Goal: Task Accomplishment & Management: Manage account settings

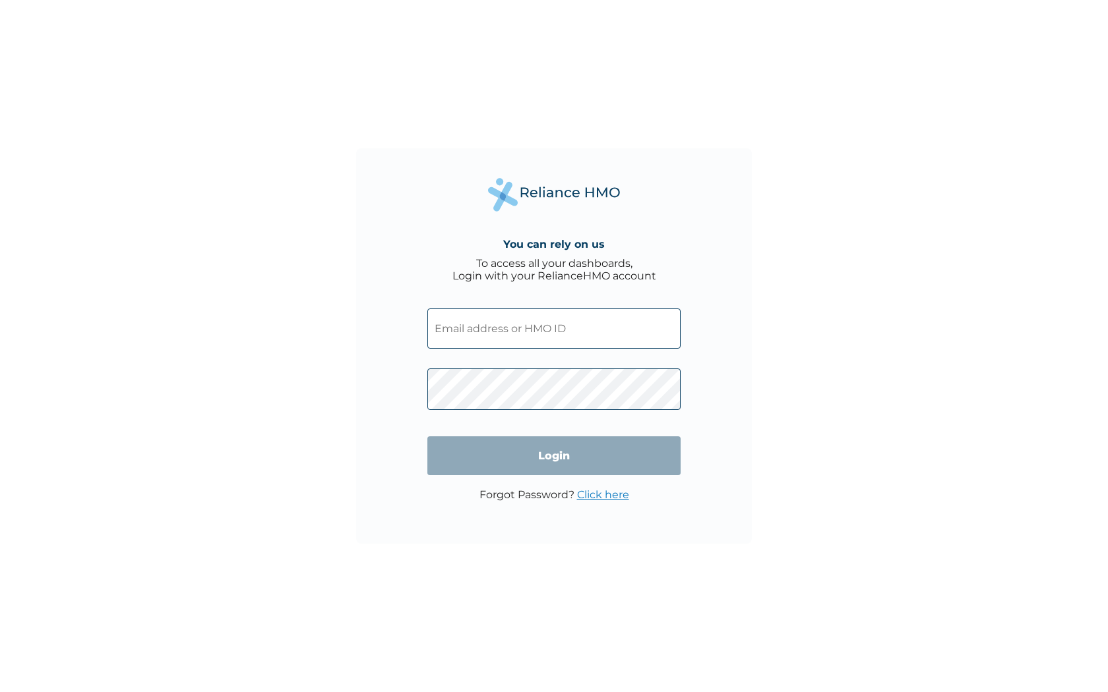
click at [469, 328] on input "text" at bounding box center [553, 329] width 253 height 40
type input "[PERSON_NAME][EMAIL_ADDRESS][DOMAIN_NAME]"
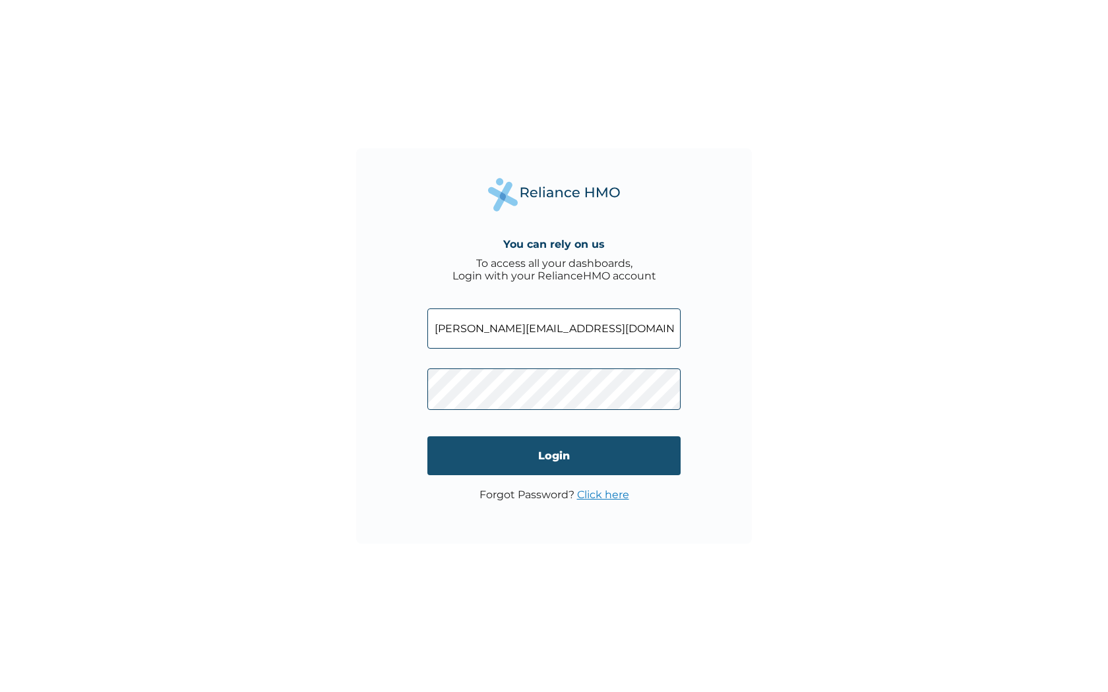
click at [502, 465] on input "Login" at bounding box center [553, 455] width 253 height 39
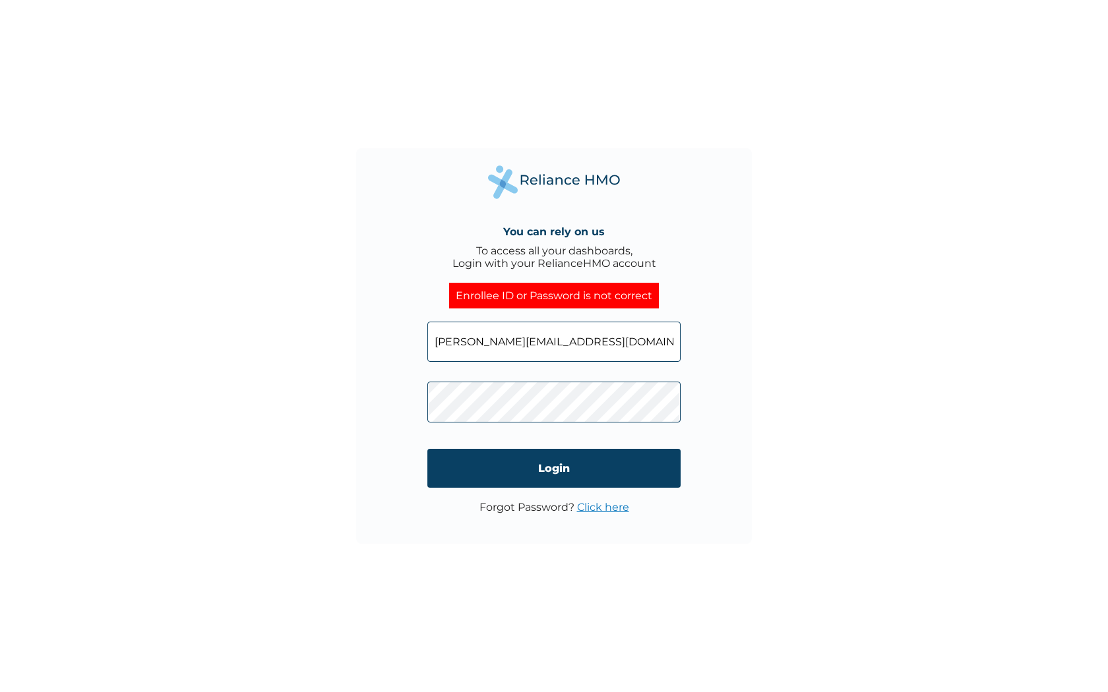
click at [558, 342] on input "lana.olubowale@shuttlers.ng" at bounding box center [553, 342] width 253 height 40
click at [604, 343] on input "lana.olubowale@shuttlers.ng" at bounding box center [553, 342] width 253 height 40
type input "lana.olubowale@shuttlers.co"
click at [560, 466] on input "Login" at bounding box center [553, 468] width 253 height 39
click at [589, 507] on link "Click here" at bounding box center [603, 507] width 52 height 13
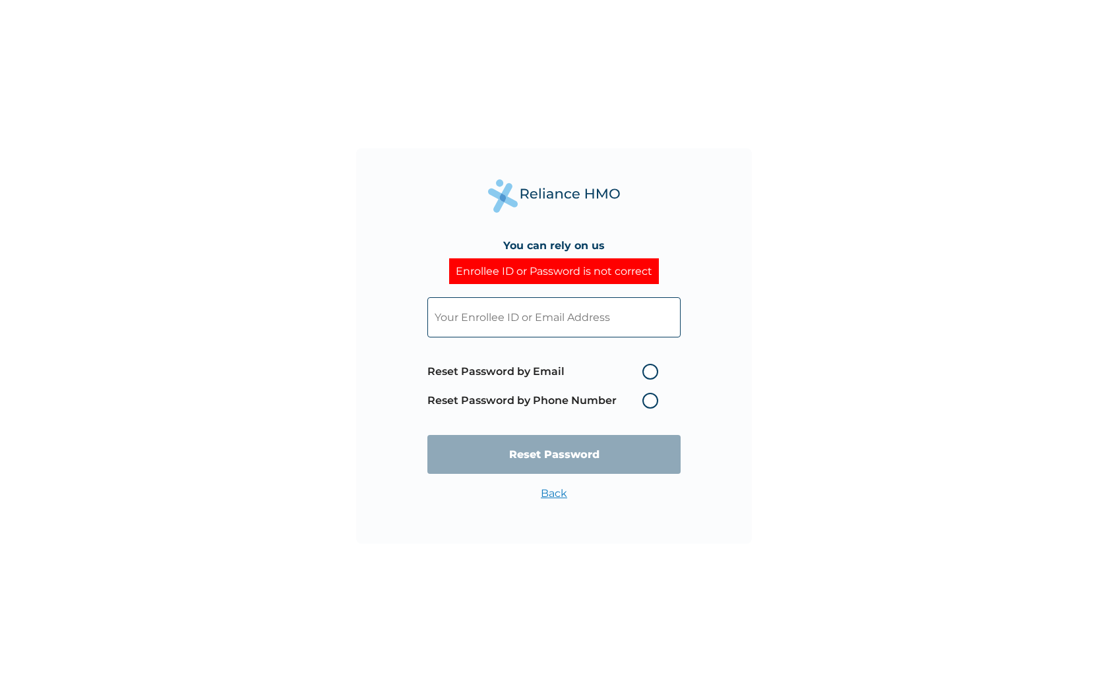
click at [566, 336] on input "text" at bounding box center [553, 317] width 253 height 40
type input "lana.olubowale@shuttlers.ng"
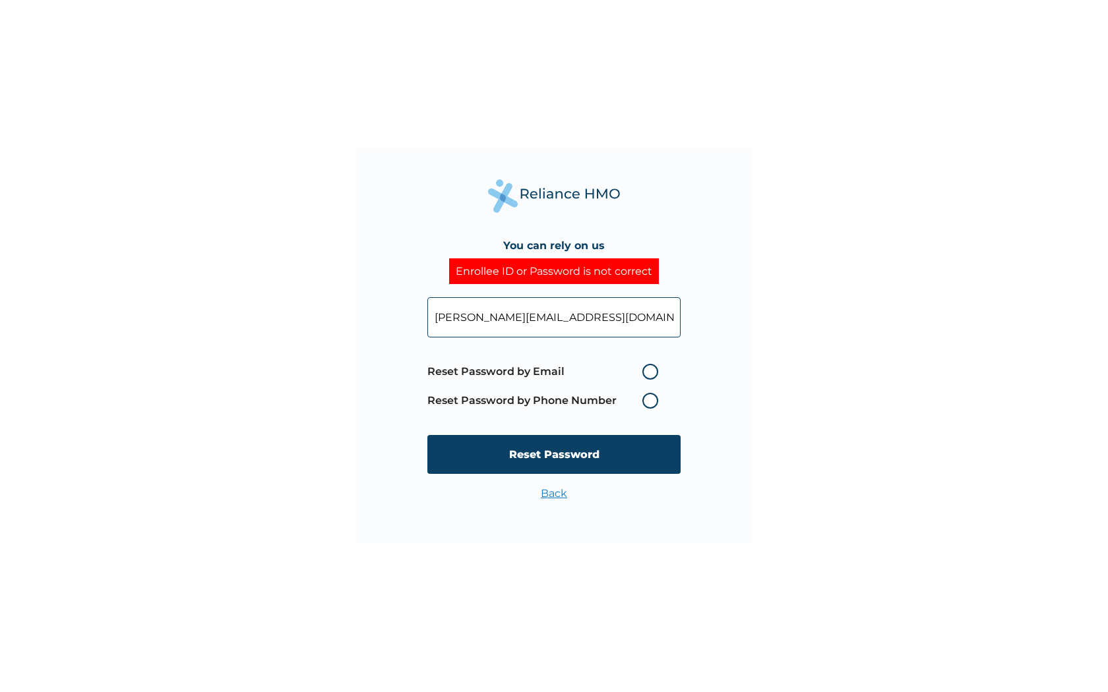
click at [565, 367] on label "Reset Password by Email" at bounding box center [545, 372] width 237 height 16
click at [624, 367] on input "Reset Password by Email" at bounding box center [634, 371] width 21 height 21
radio input "true"
click at [556, 442] on input "Reset Password" at bounding box center [553, 454] width 253 height 39
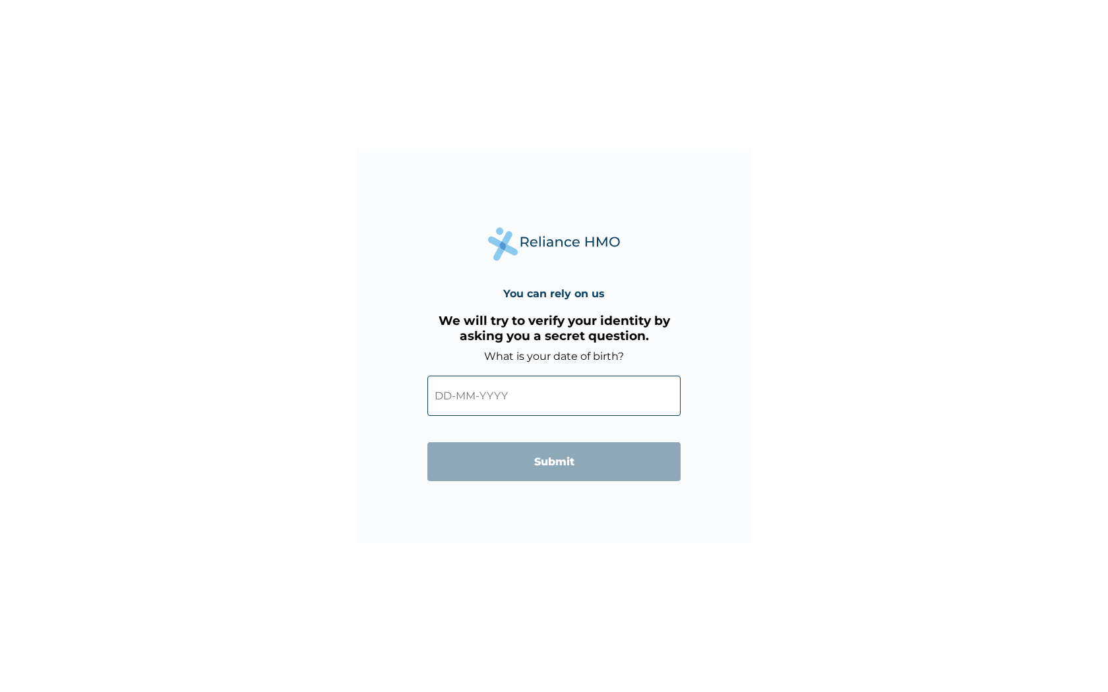
click at [551, 394] on input "text" at bounding box center [553, 396] width 253 height 40
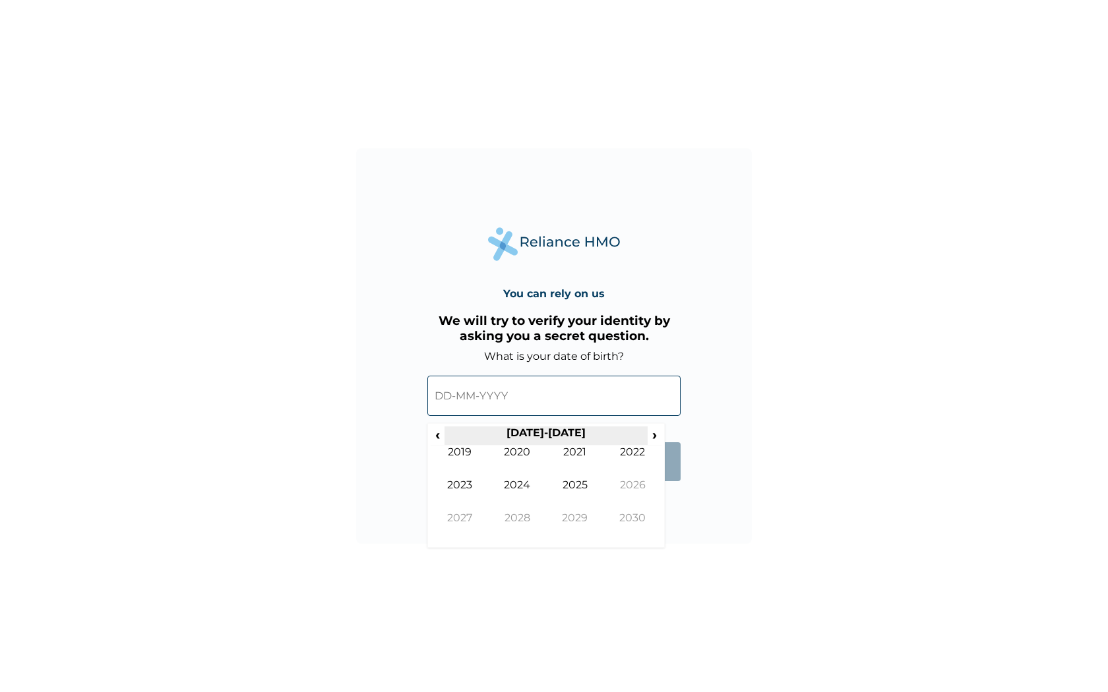
click at [446, 435] on th "2020-2029" at bounding box center [545, 436] width 202 height 18
click at [442, 435] on span "‹" at bounding box center [438, 435] width 14 height 16
click at [441, 435] on span "‹" at bounding box center [438, 435] width 14 height 16
click at [504, 483] on td "2004" at bounding box center [518, 495] width 58 height 33
click at [562, 479] on td "Jul" at bounding box center [575, 495] width 58 height 33
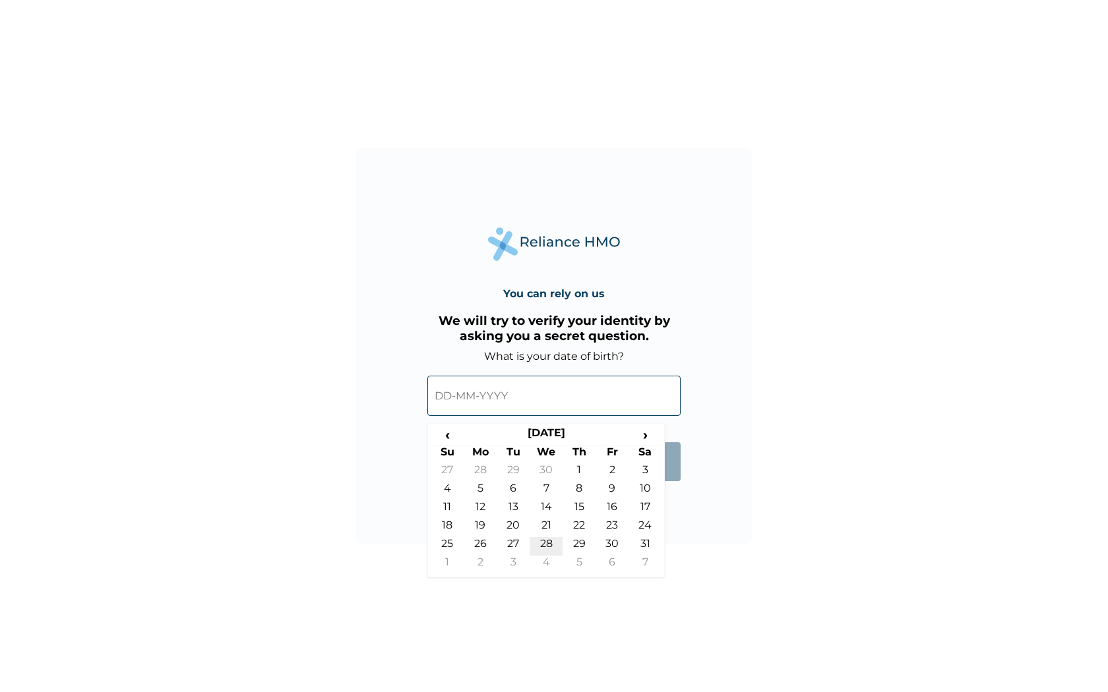
click at [541, 538] on td "28" at bounding box center [545, 546] width 33 height 18
type input "28-07-2004"
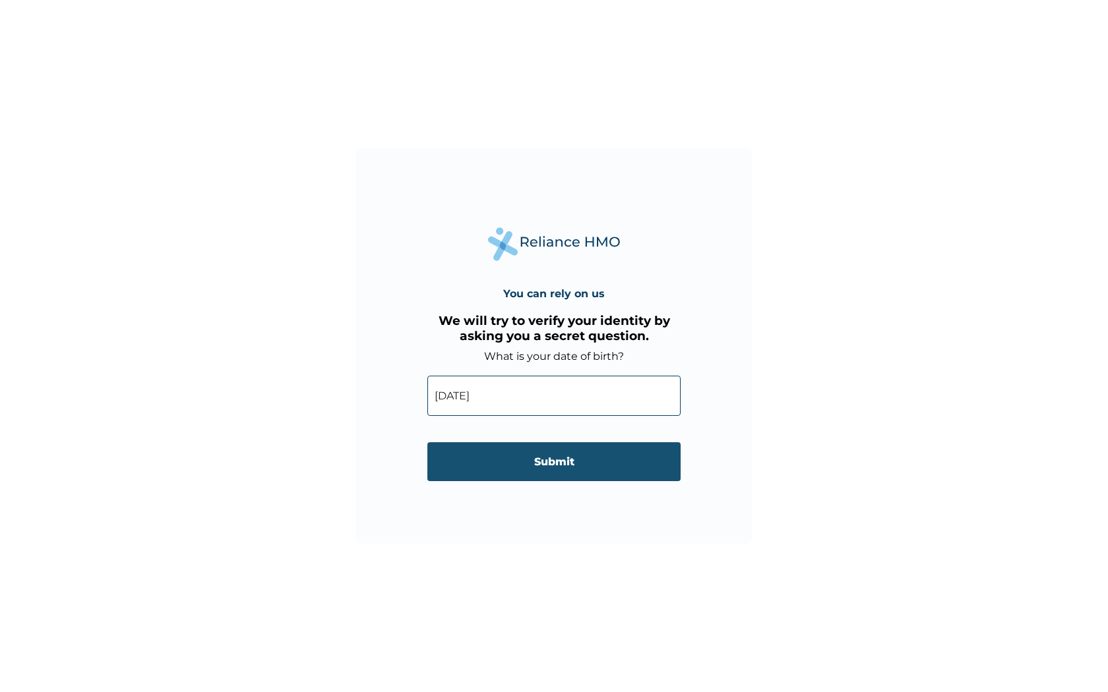
click at [544, 448] on input "Submit" at bounding box center [553, 461] width 253 height 39
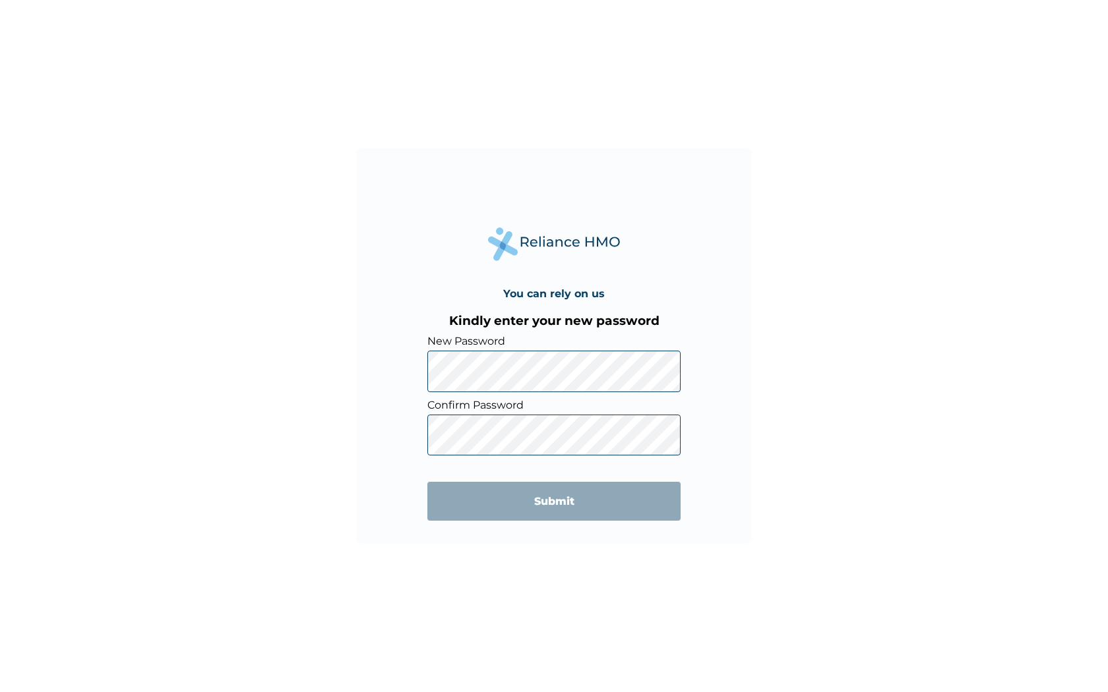
click at [525, 392] on form "New Password Confirm Password Submit" at bounding box center [553, 434] width 253 height 199
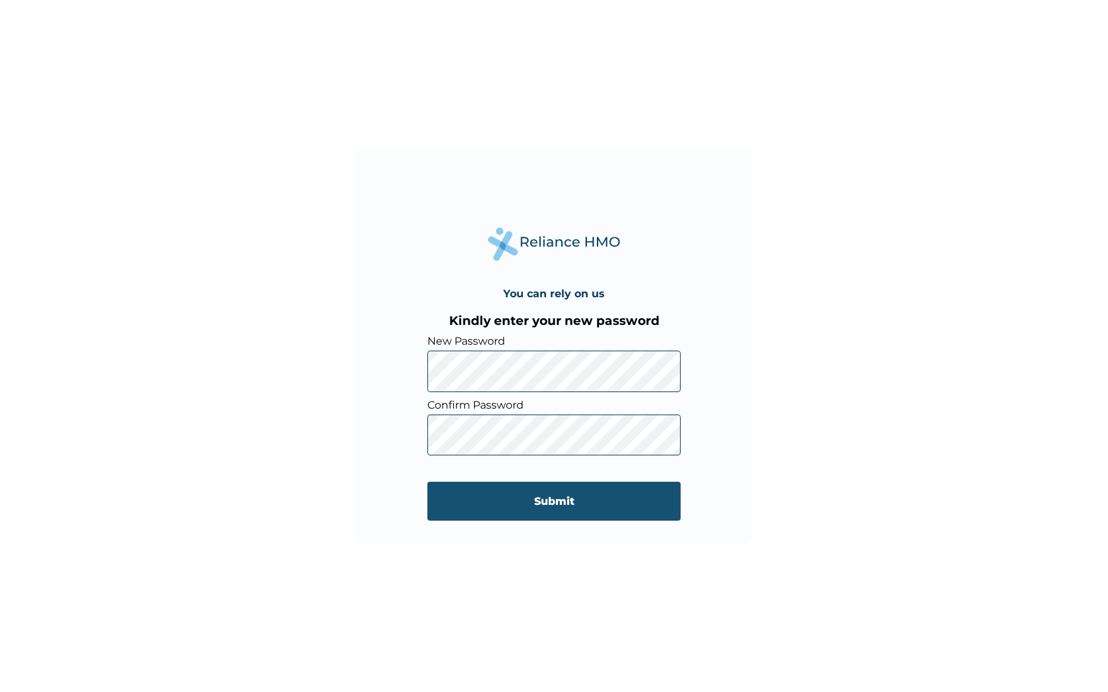
click at [639, 498] on input "Submit" at bounding box center [553, 501] width 253 height 39
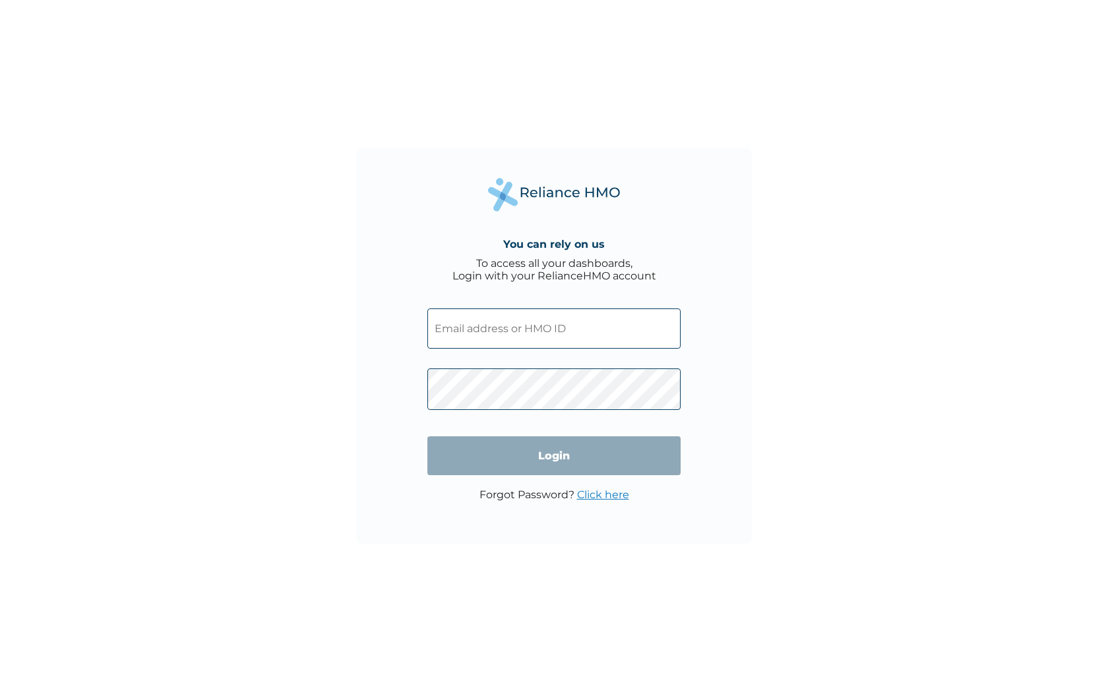
click at [589, 346] on input "text" at bounding box center [553, 329] width 253 height 40
type input "[PERSON_NAME][EMAIL_ADDRESS][DOMAIN_NAME]"
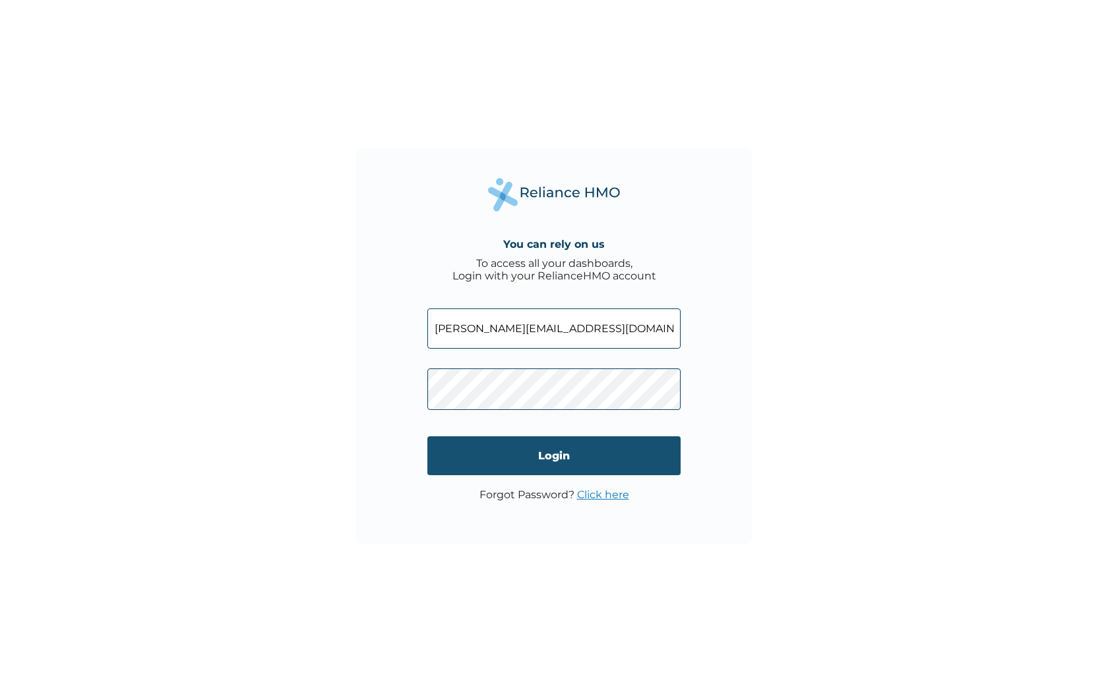
click at [555, 454] on input "Login" at bounding box center [553, 455] width 253 height 39
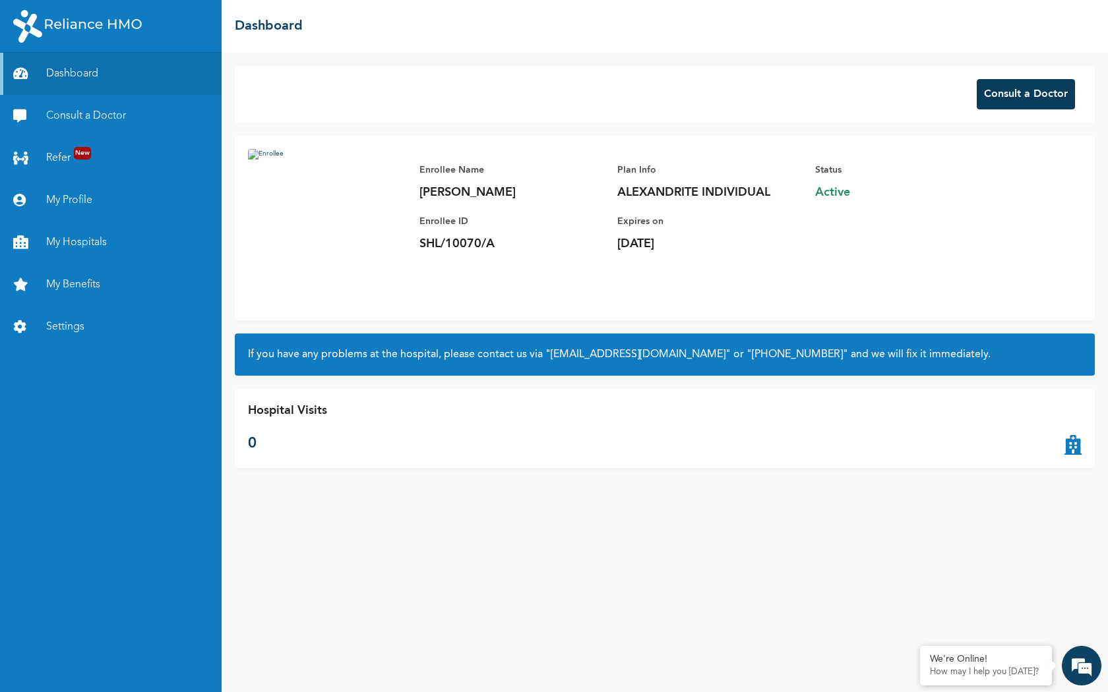
click at [994, 100] on button "Consult a Doctor" at bounding box center [1025, 94] width 98 height 30
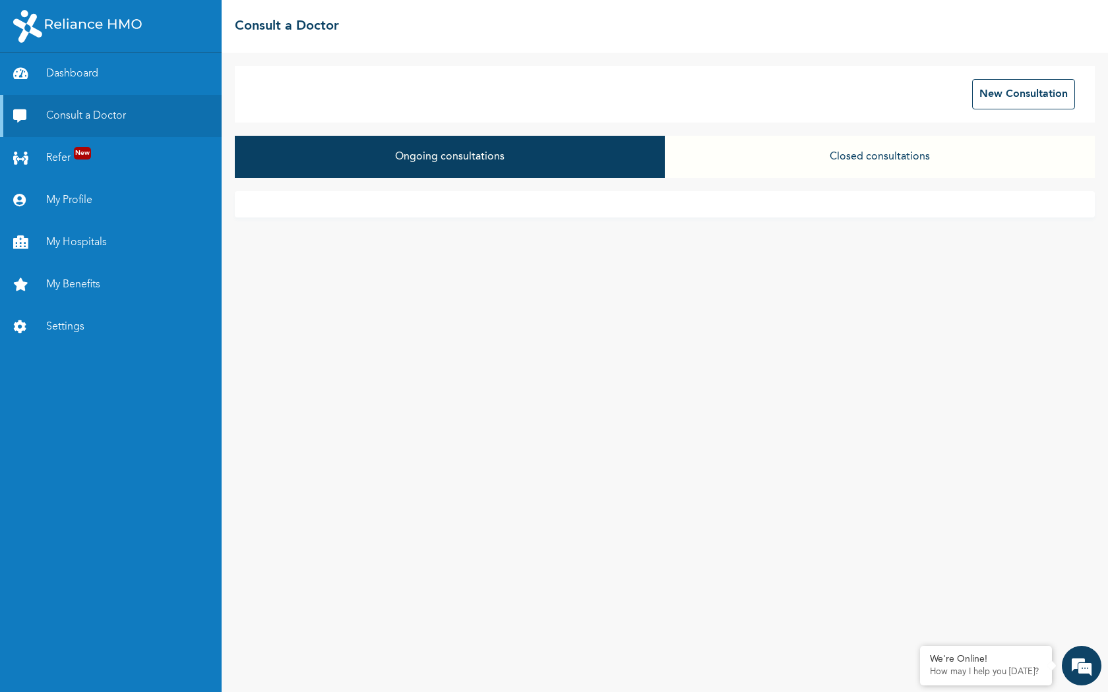
click at [750, 163] on button "Closed consultations" at bounding box center [880, 157] width 430 height 42
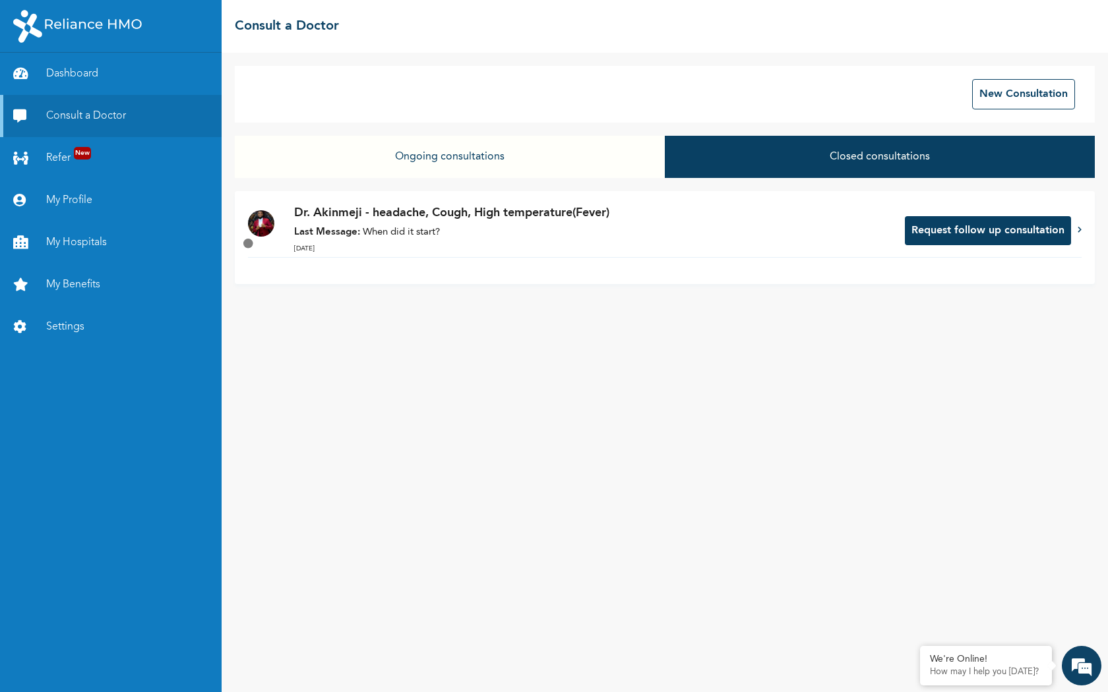
click at [563, 136] on button "Ongoing consultations" at bounding box center [450, 157] width 430 height 42
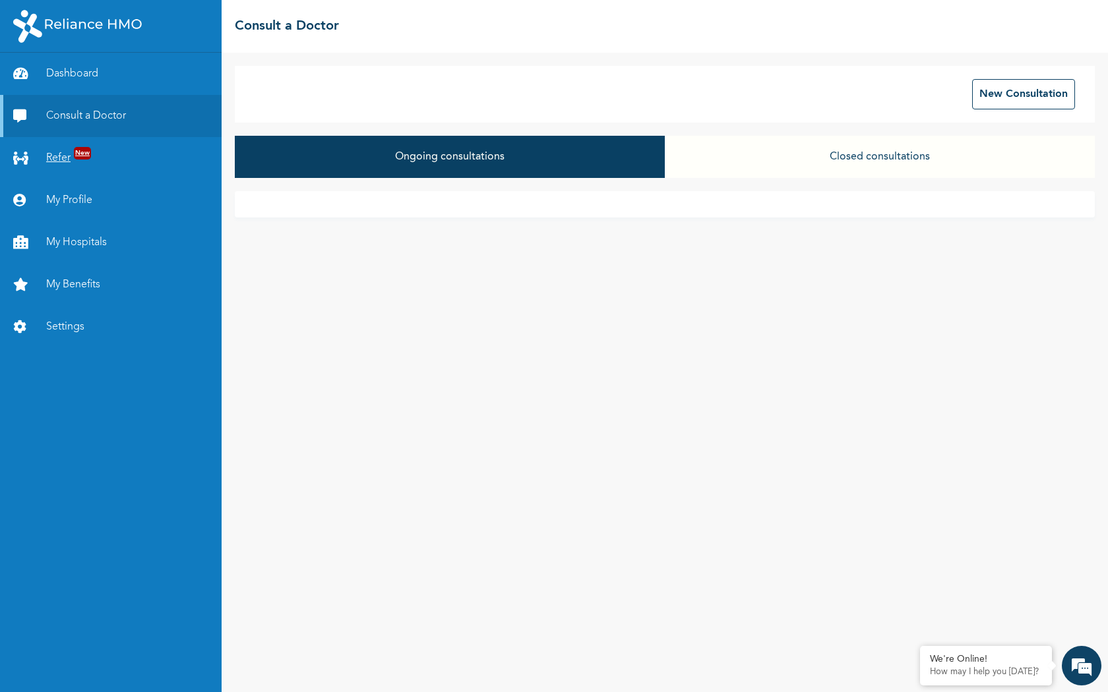
click at [83, 154] on span "New" at bounding box center [82, 153] width 17 height 13
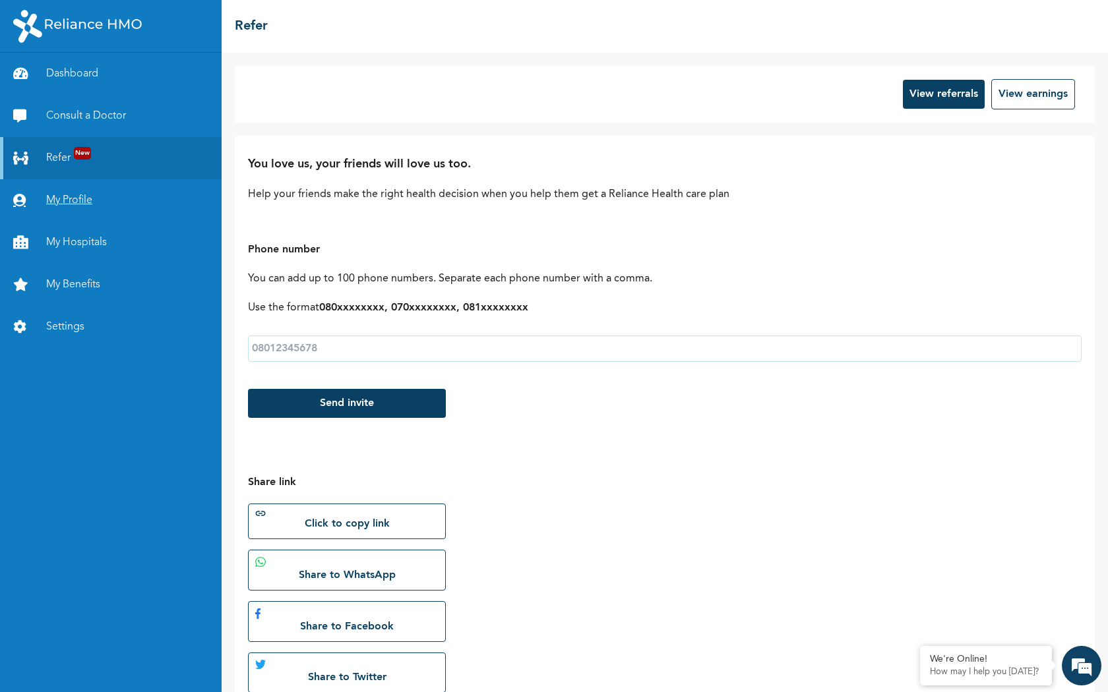
click at [77, 202] on link "My Profile" at bounding box center [111, 200] width 222 height 42
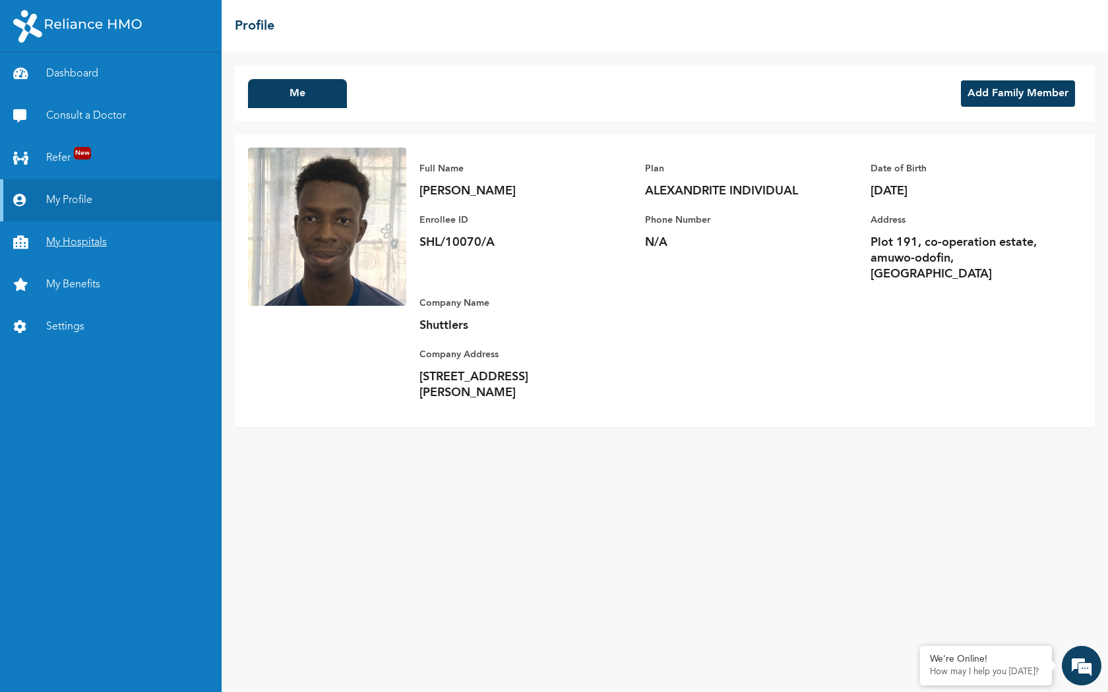
click at [72, 239] on link "My Hospitals" at bounding box center [111, 243] width 222 height 42
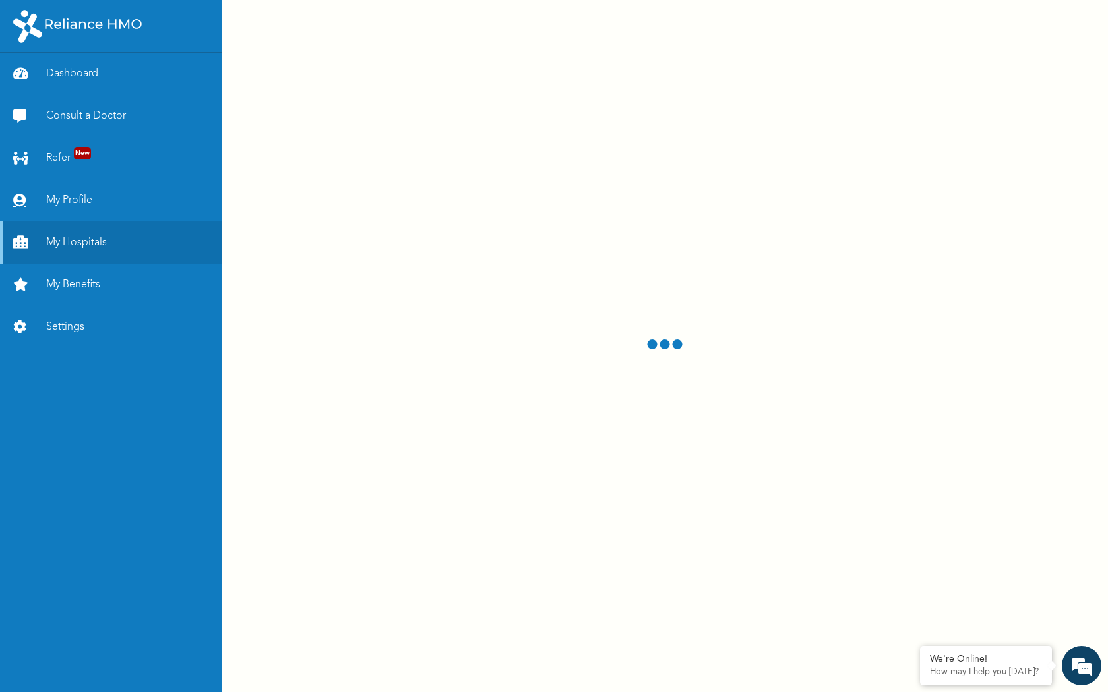
click at [73, 207] on link "My Profile" at bounding box center [111, 200] width 222 height 42
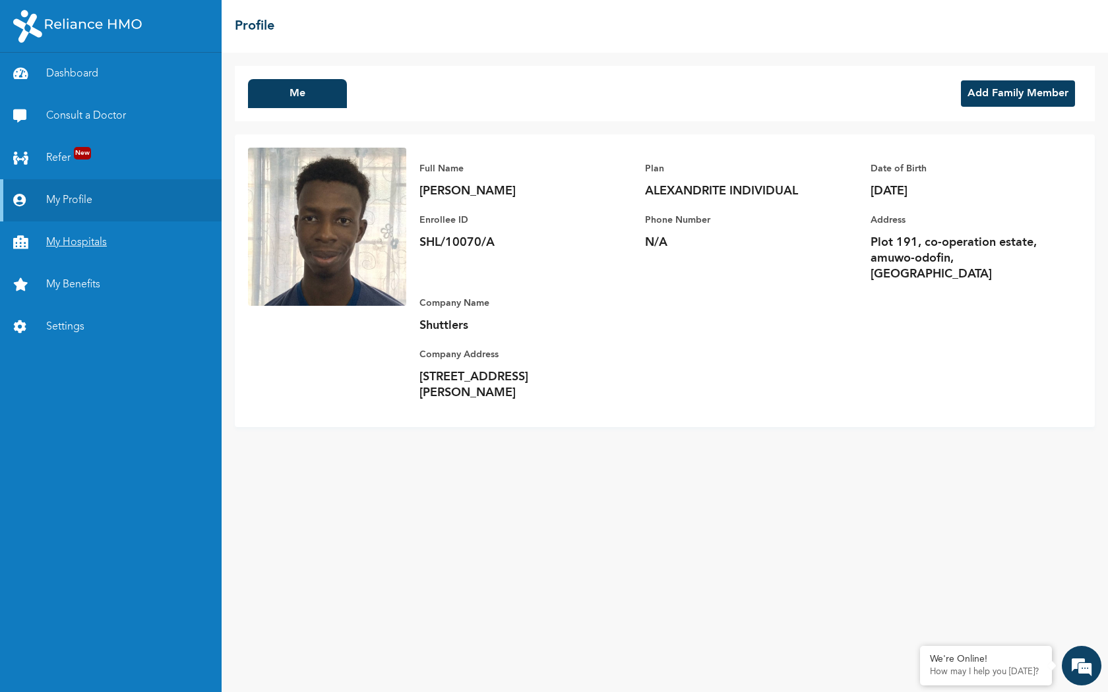
click at [75, 236] on link "My Hospitals" at bounding box center [111, 243] width 222 height 42
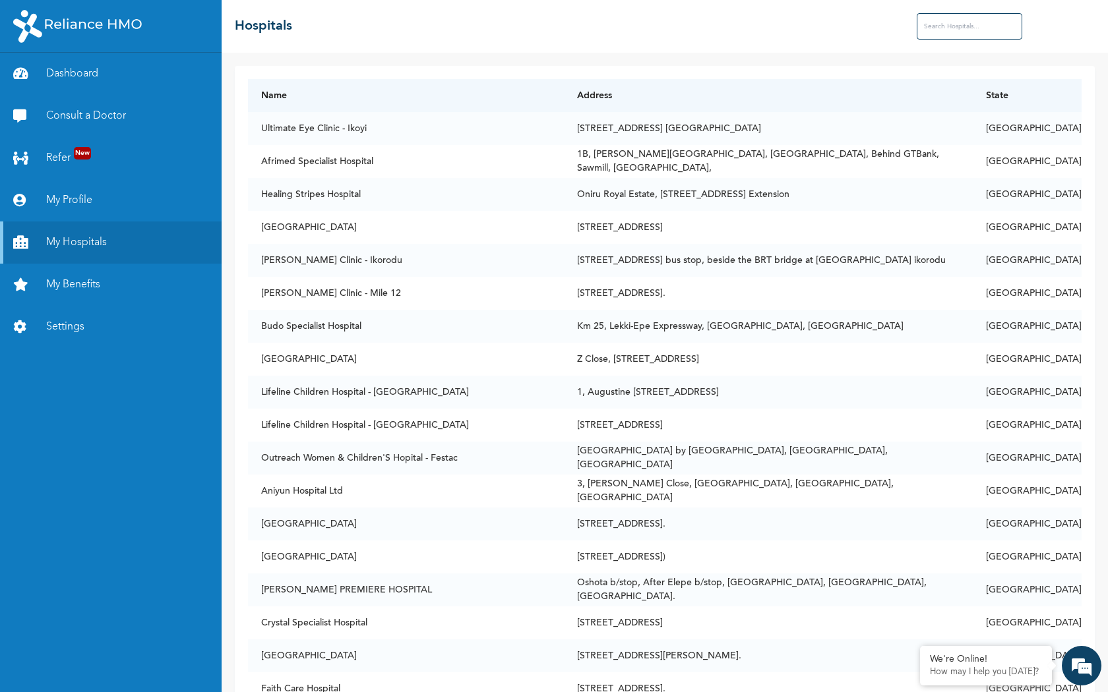
click at [1009, 26] on input "text" at bounding box center [968, 26] width 105 height 26
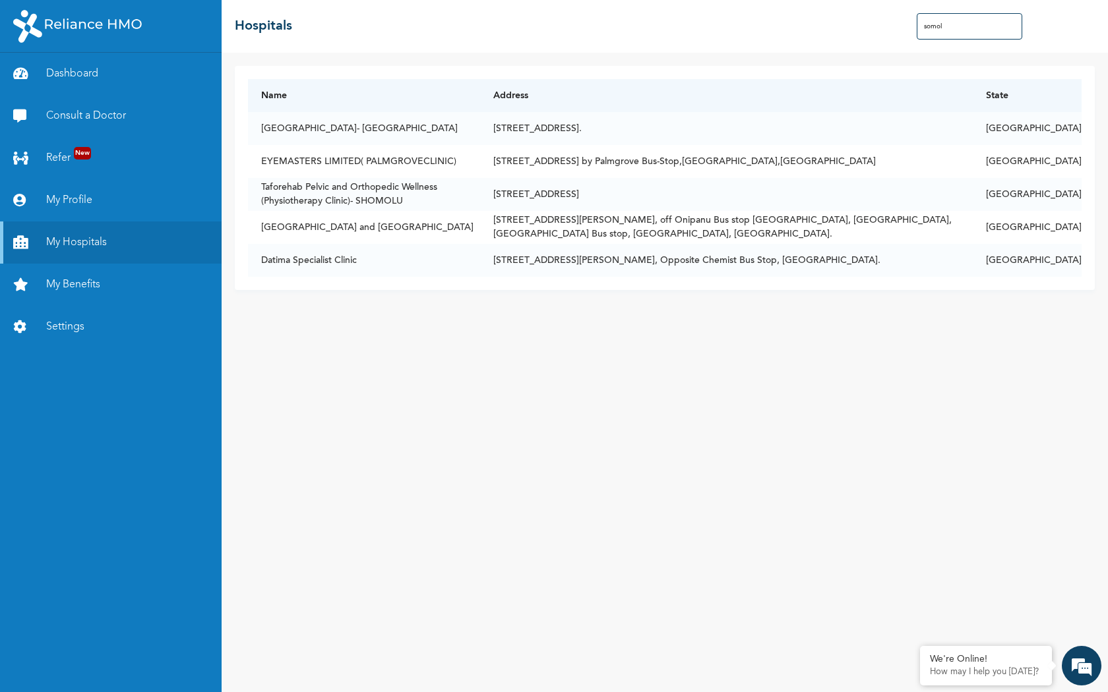
click at [401, 285] on div "Name Address State [GEOGRAPHIC_DATA]- [GEOGRAPHIC_DATA] [STREET_ADDRESS]. Lagos…" at bounding box center [665, 178] width 860 height 224
click at [365, 256] on td "Datima Specialist Clinic" at bounding box center [364, 260] width 232 height 33
click at [340, 256] on td "Datima Specialist Clinic" at bounding box center [364, 260] width 232 height 33
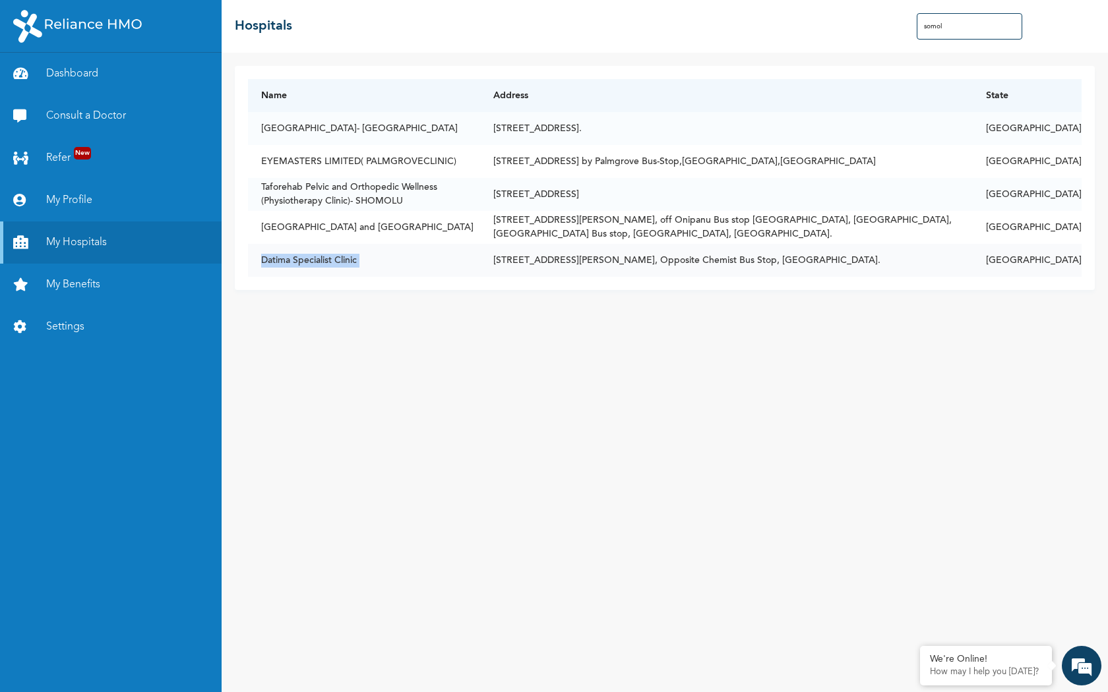
click at [669, 270] on td "[STREET_ADDRESS][PERSON_NAME], Opposite Chemist Bus Stop, [GEOGRAPHIC_DATA]." at bounding box center [726, 260] width 493 height 33
drag, startPoint x: 962, startPoint y: 271, endPoint x: 256, endPoint y: 261, distance: 706.2
click at [256, 261] on tr "Datima Specialist Clinic [STREET_ADDRESS][PERSON_NAME], Opposite Chemist Bus St…" at bounding box center [664, 260] width 833 height 33
copy tr "Datima Specialist Clinic [STREET_ADDRESS][PERSON_NAME], Opposite Chemist Bus St…"
click at [952, 38] on input "somol" at bounding box center [968, 26] width 105 height 26
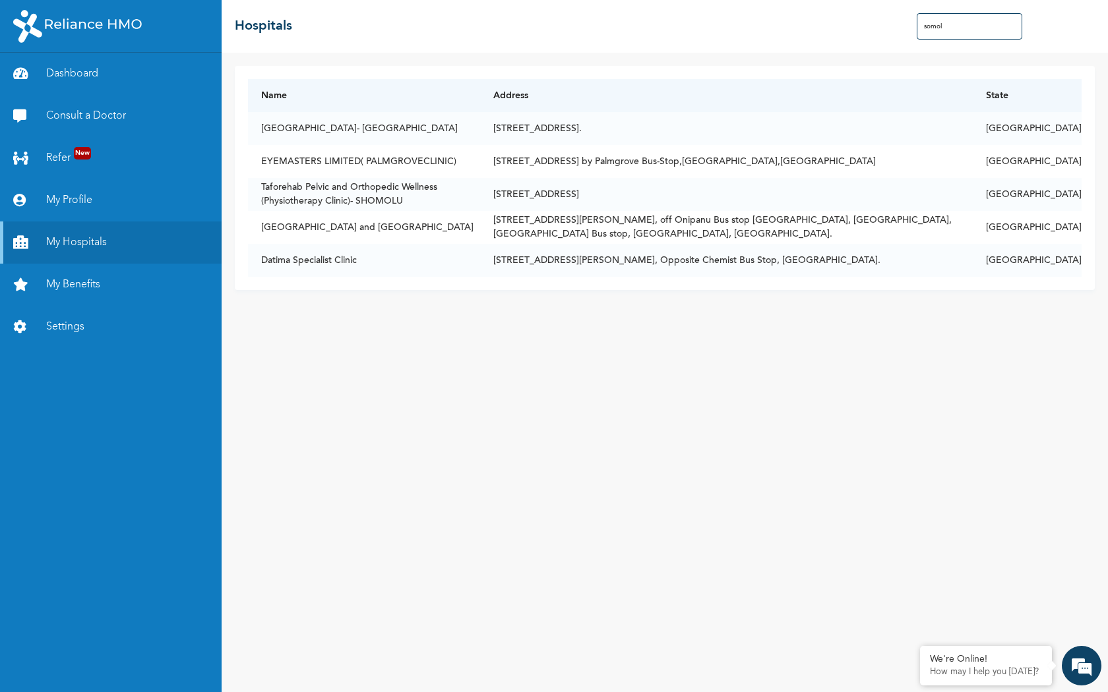
click at [952, 38] on input "somol" at bounding box center [968, 26] width 105 height 26
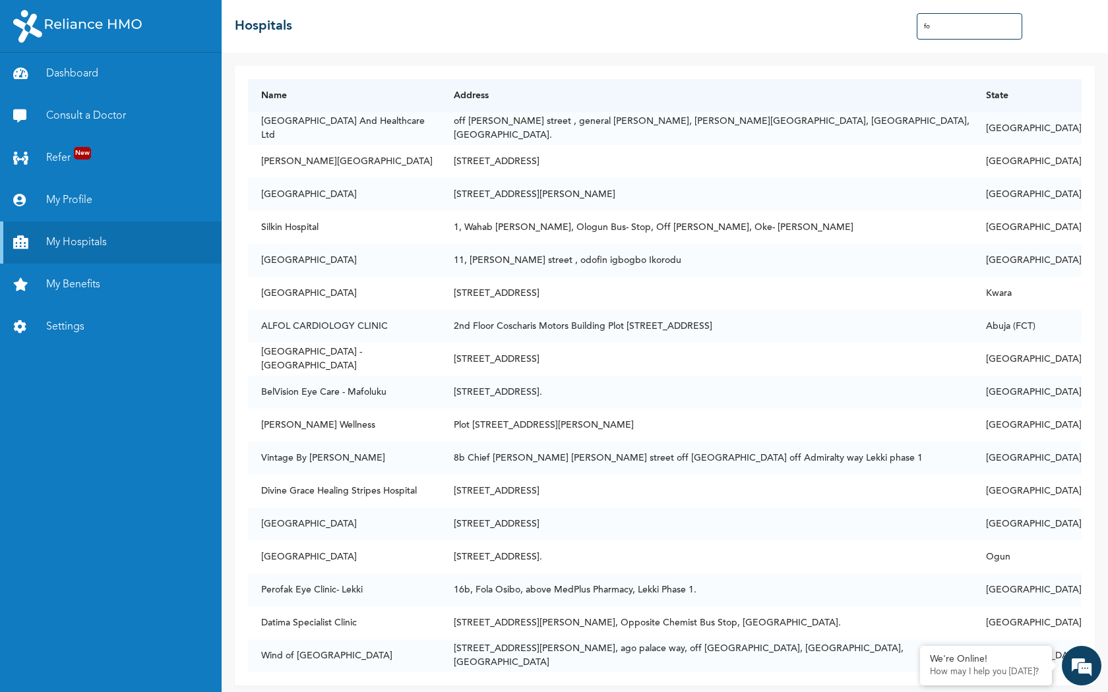
type input "f"
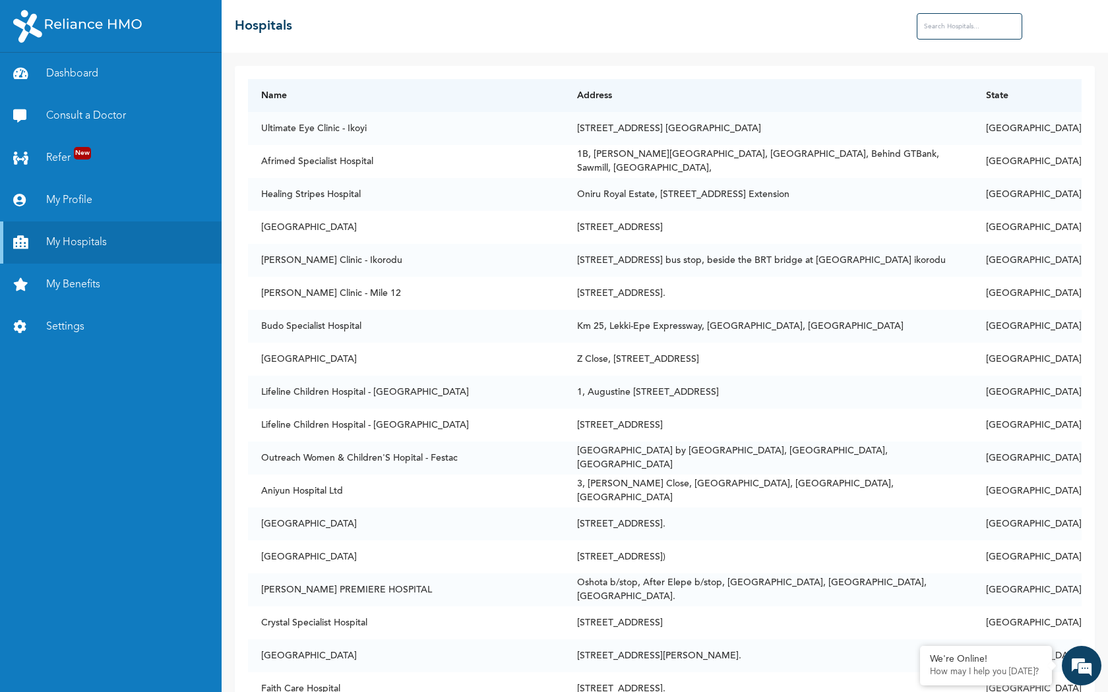
type input "r"
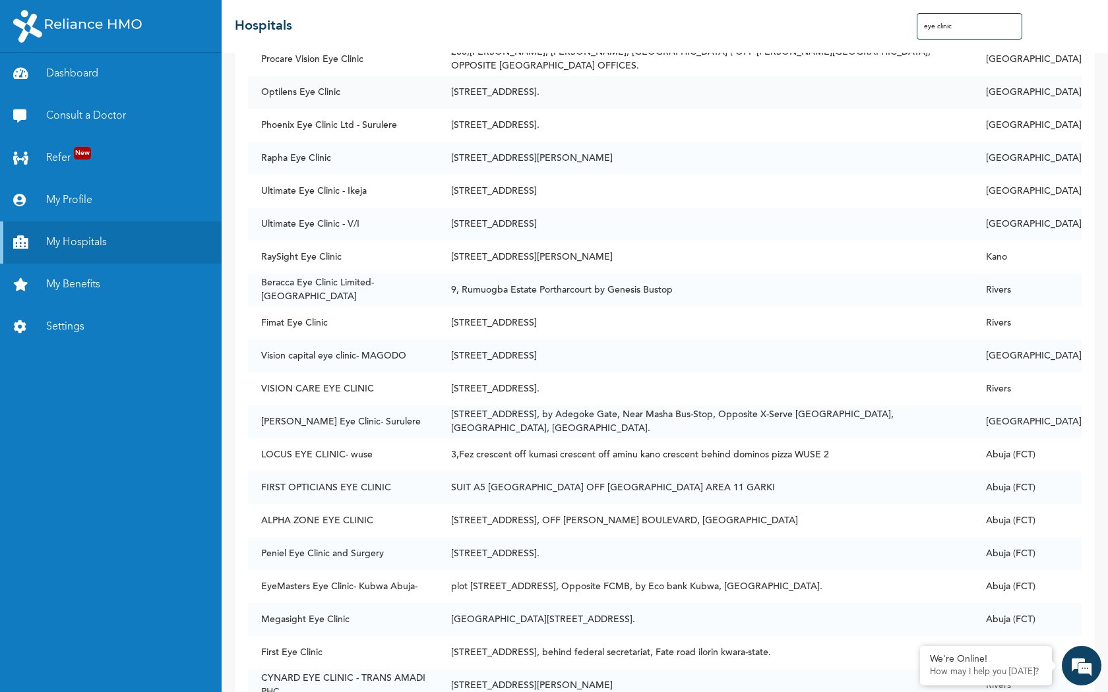
scroll to position [584, 0]
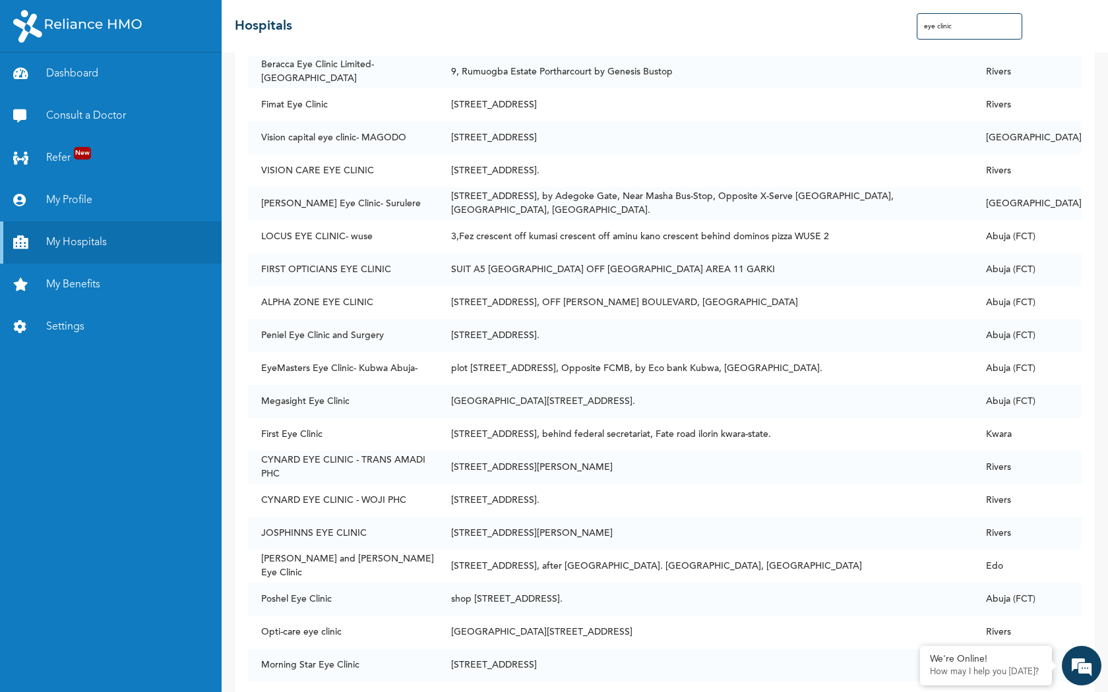
type input "eye clinic"
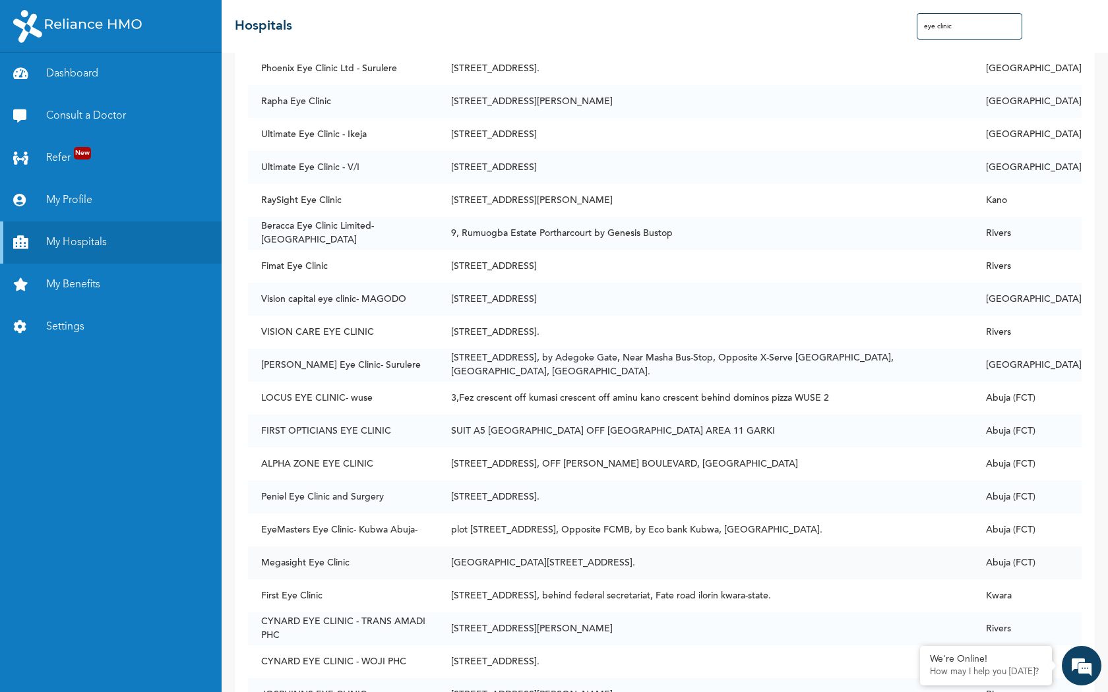
scroll to position [0, 0]
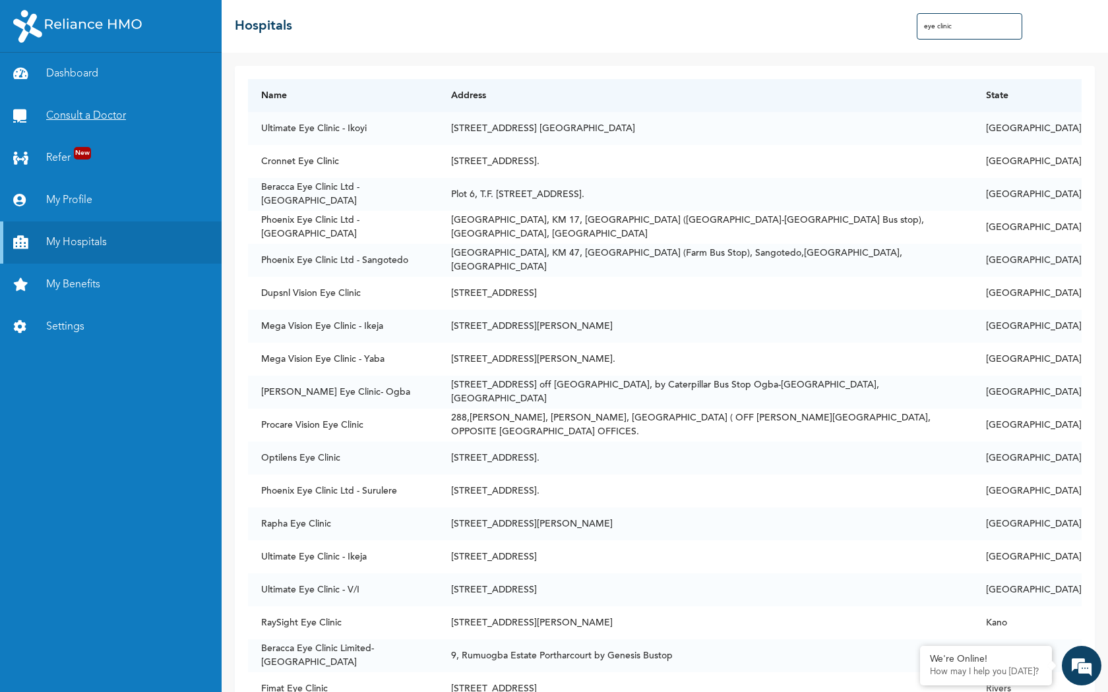
click at [44, 105] on link "Consult a Doctor" at bounding box center [111, 116] width 222 height 42
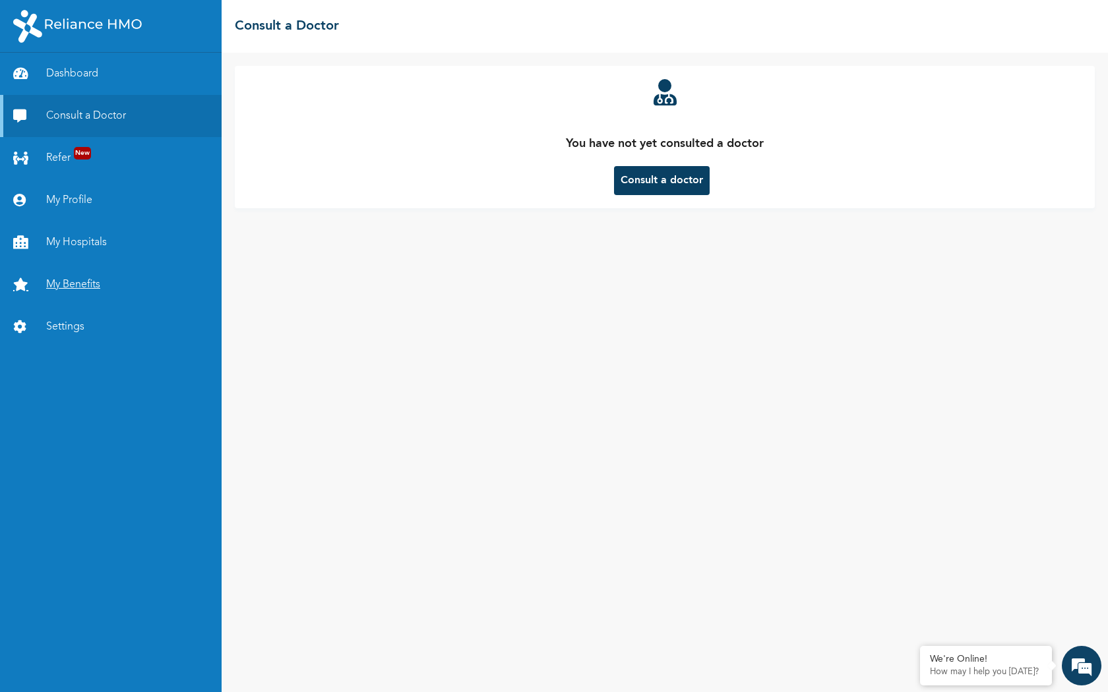
click at [73, 276] on link "My Benefits" at bounding box center [111, 285] width 222 height 42
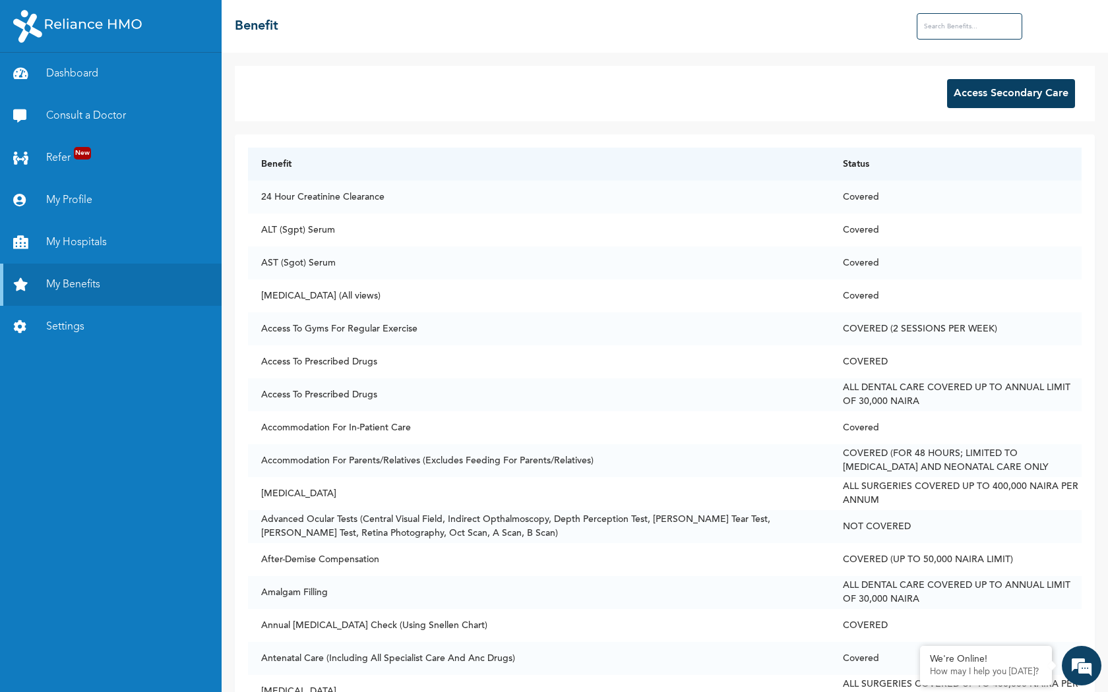
click at [976, 96] on button "Access Secondary Care" at bounding box center [1011, 93] width 128 height 29
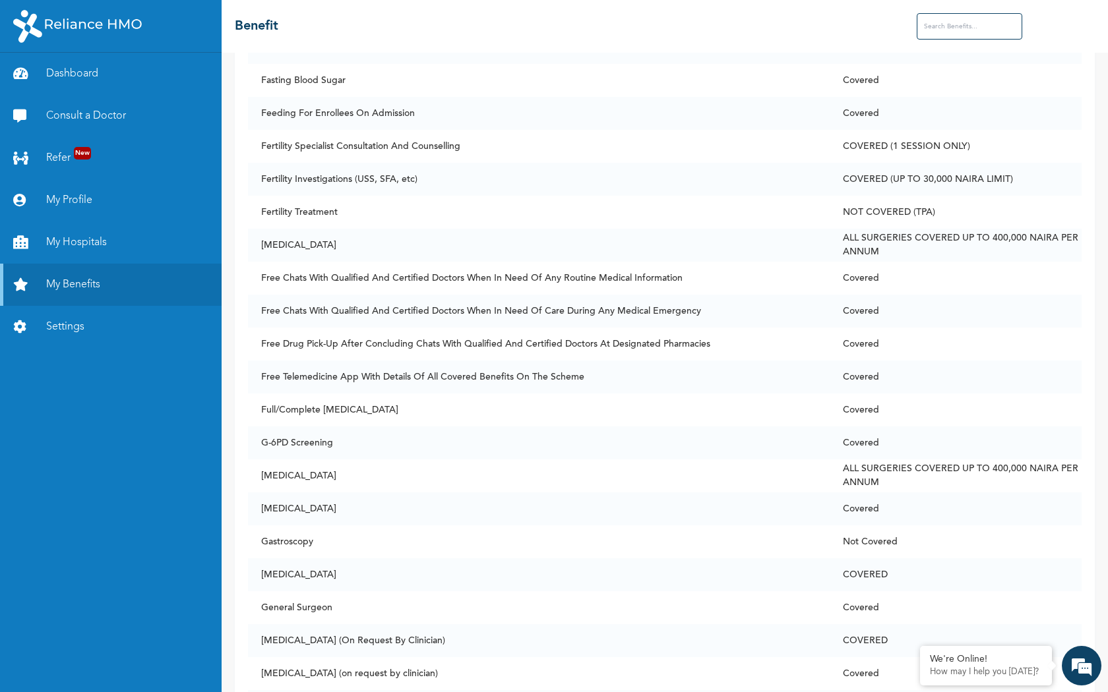
scroll to position [3055, 0]
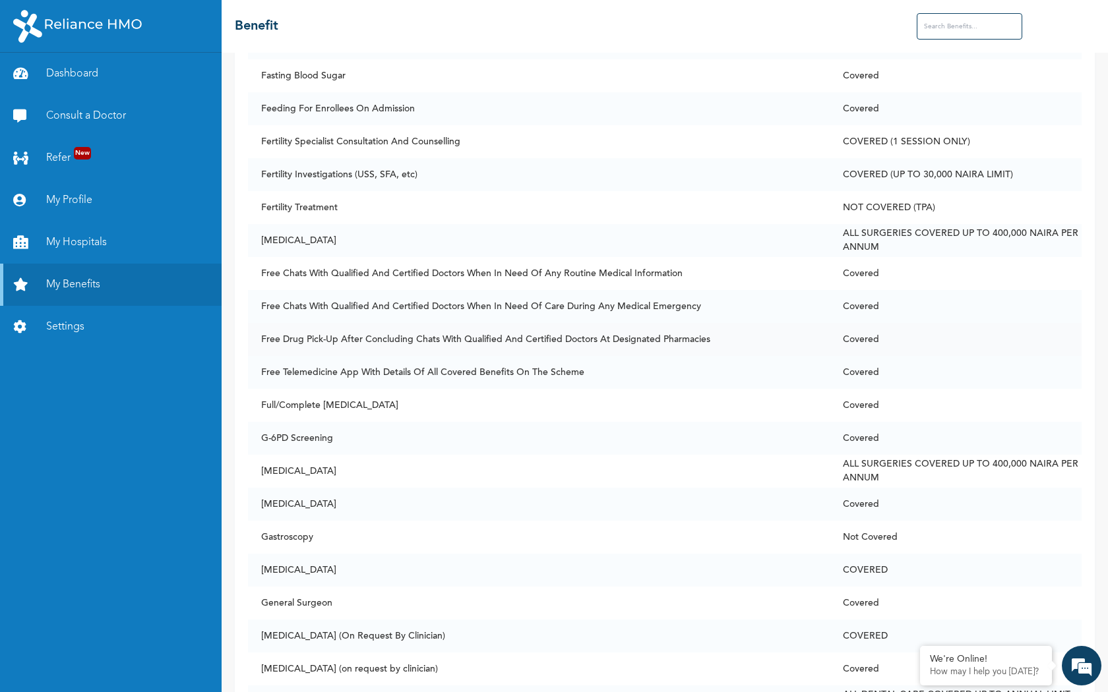
click at [680, 339] on td "Free Drug Pick-Up After Concluding Chats With Qualified And Certified Doctors A…" at bounding box center [539, 339] width 582 height 33
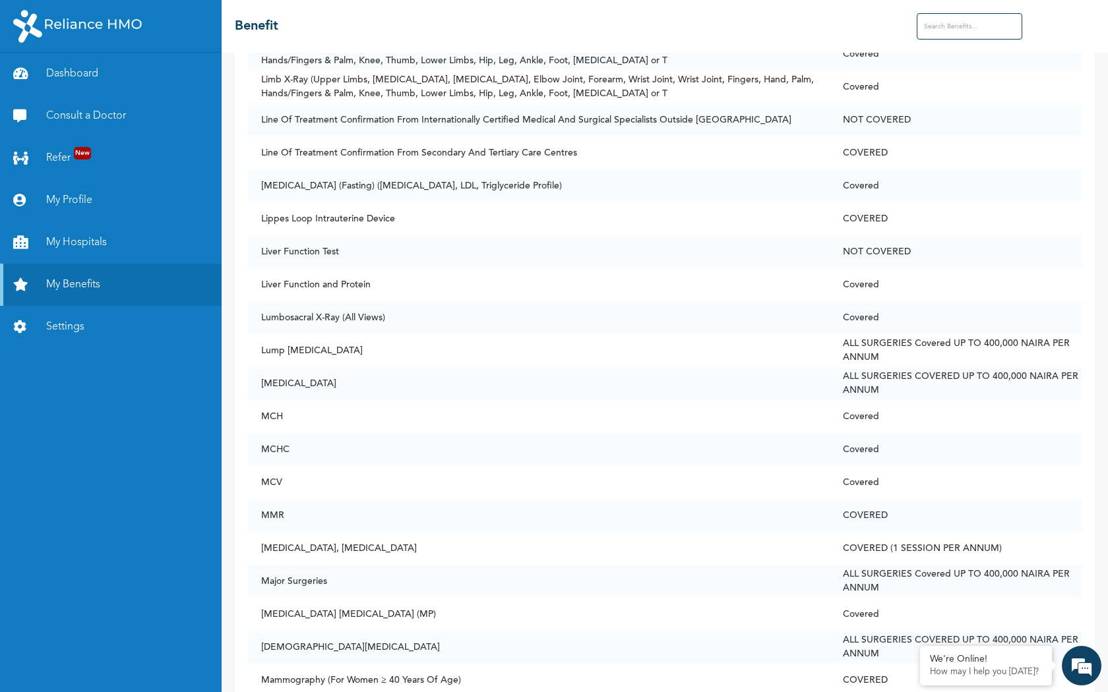
scroll to position [5094, 0]
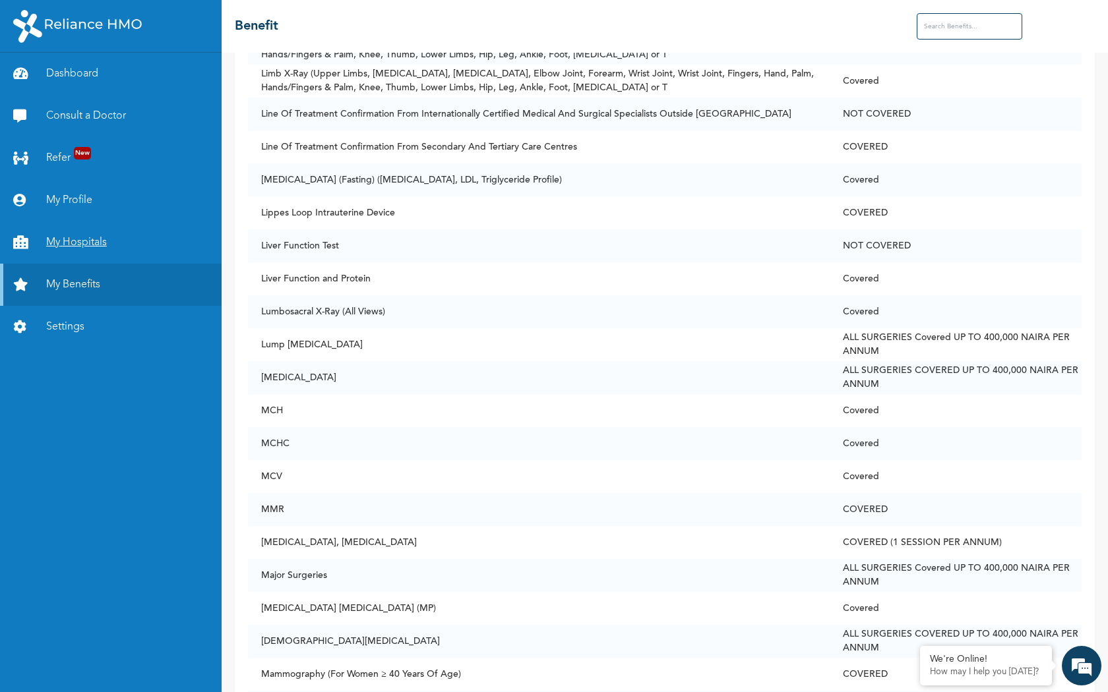
click at [66, 223] on link "My Hospitals" at bounding box center [111, 243] width 222 height 42
